Goal: Information Seeking & Learning: Learn about a topic

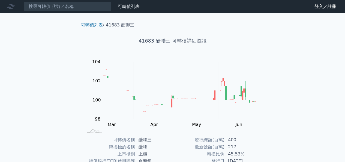
click at [114, 59] on rect at bounding box center [172, 96] width 174 height 76
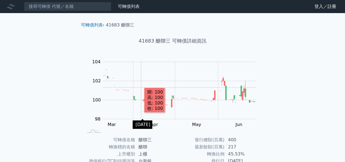
click at [141, 87] on rect "Chart" at bounding box center [179, 90] width 153 height 57
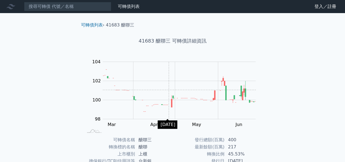
click at [168, 90] on rect "Chart" at bounding box center [179, 90] width 153 height 57
click at [84, 99] on div "Zoom Out 104 96 97 98 99 100 101 102 106 104 94 L Mar Apr May Jun Jul 開: 102.6 …" at bounding box center [173, 96] width 192 height 76
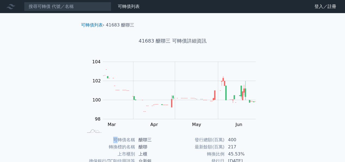
click at [84, 99] on div "Zoom Out 104 96 97 98 99 100 101 102 106 104 94 L Mar Apr May Jun Jul 開: 102.6 …" at bounding box center [173, 96] width 192 height 76
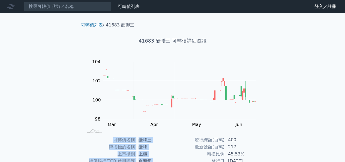
click at [84, 99] on div "Zoom Out 104 96 97 98 99 100 101 102 106 104 94 L Mar Apr May Jun Jul 開: 102.6 …" at bounding box center [173, 96] width 192 height 76
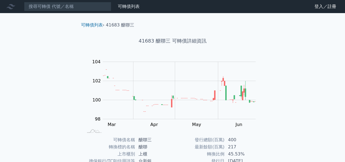
click at [79, 98] on div "Zoom Out 104 96 97 98 99 100 101 102 106 104 94 L Mar Apr May Jun Jul 開: 102.6 …" at bounding box center [173, 96] width 192 height 76
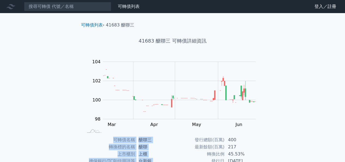
click at [79, 98] on div "Zoom Out 104 96 97 98 99 100 101 102 106 104 94 L Mar Apr May Jun Jul 開: 102.6 …" at bounding box center [173, 96] width 192 height 76
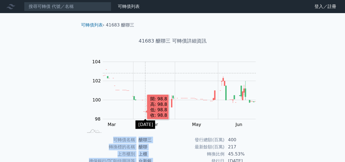
click at [145, 73] on rect "Chart" at bounding box center [179, 90] width 153 height 57
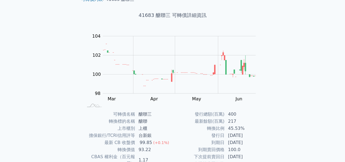
scroll to position [25, 0]
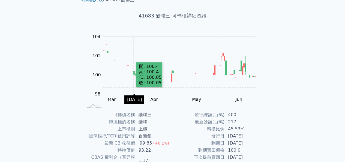
click at [133, 87] on rect "Chart" at bounding box center [179, 65] width 153 height 57
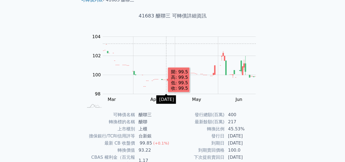
click at [166, 43] on rect "Chart" at bounding box center [179, 65] width 153 height 57
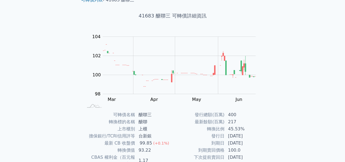
click at [77, 98] on div "Zoom Out 104 96 97 98 99 100 101 102 106 104 94 L Mar Apr May Jun Jul 開: 102.55…" at bounding box center [173, 71] width 192 height 76
